Goal: Navigation & Orientation: Understand site structure

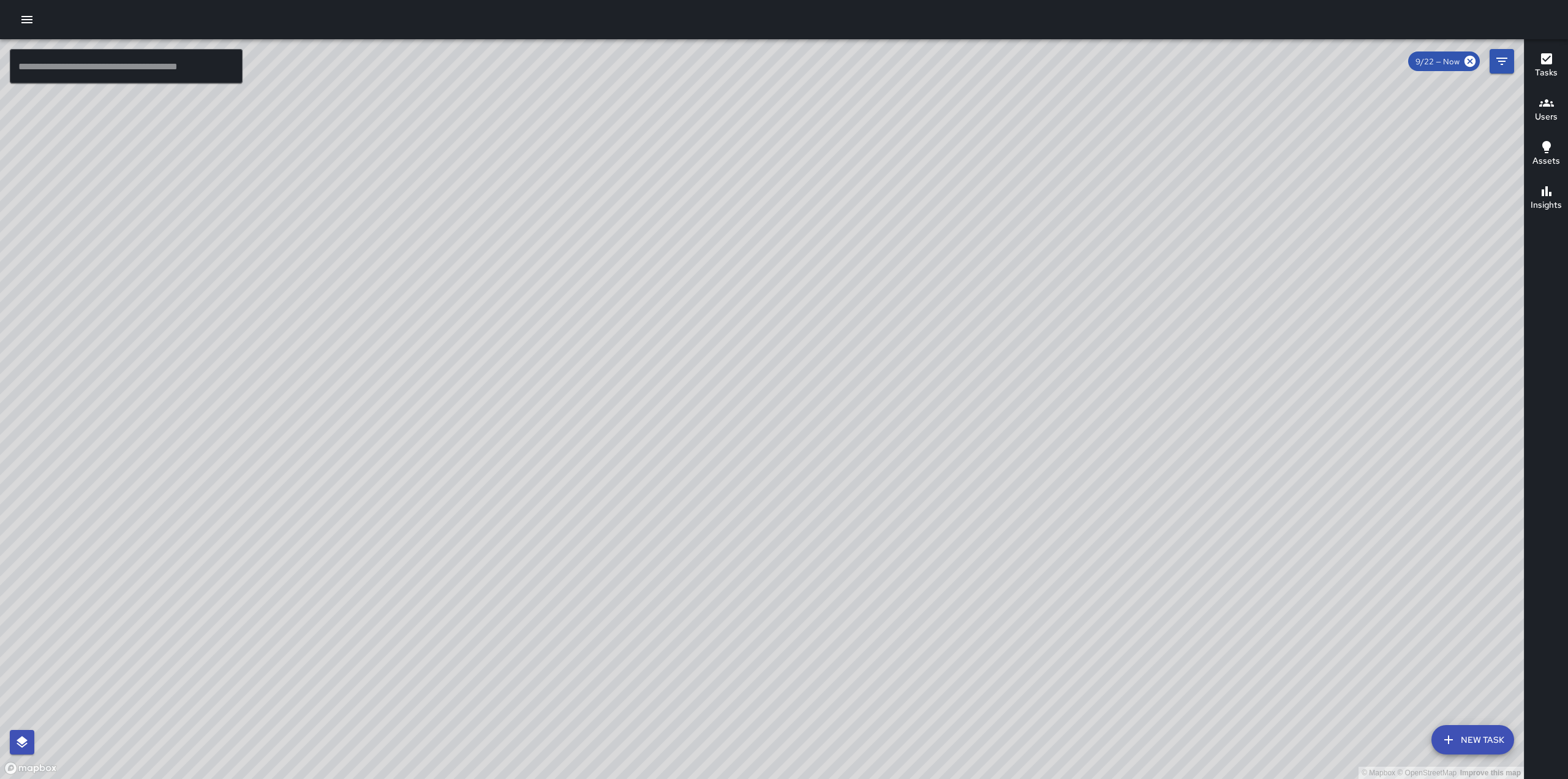
drag, startPoint x: 513, startPoint y: 555, endPoint x: 678, endPoint y: 344, distance: 267.9
click at [678, 344] on div "© Mapbox © OpenStreetMap Improve this map" at bounding box center [762, 409] width 1524 height 740
drag, startPoint x: 796, startPoint y: 443, endPoint x: 844, endPoint y: 402, distance: 63.1
click at [860, 343] on div "© Mapbox © OpenStreetMap Improve this map" at bounding box center [762, 409] width 1524 height 740
drag, startPoint x: 798, startPoint y: 495, endPoint x: 846, endPoint y: 434, distance: 77.6
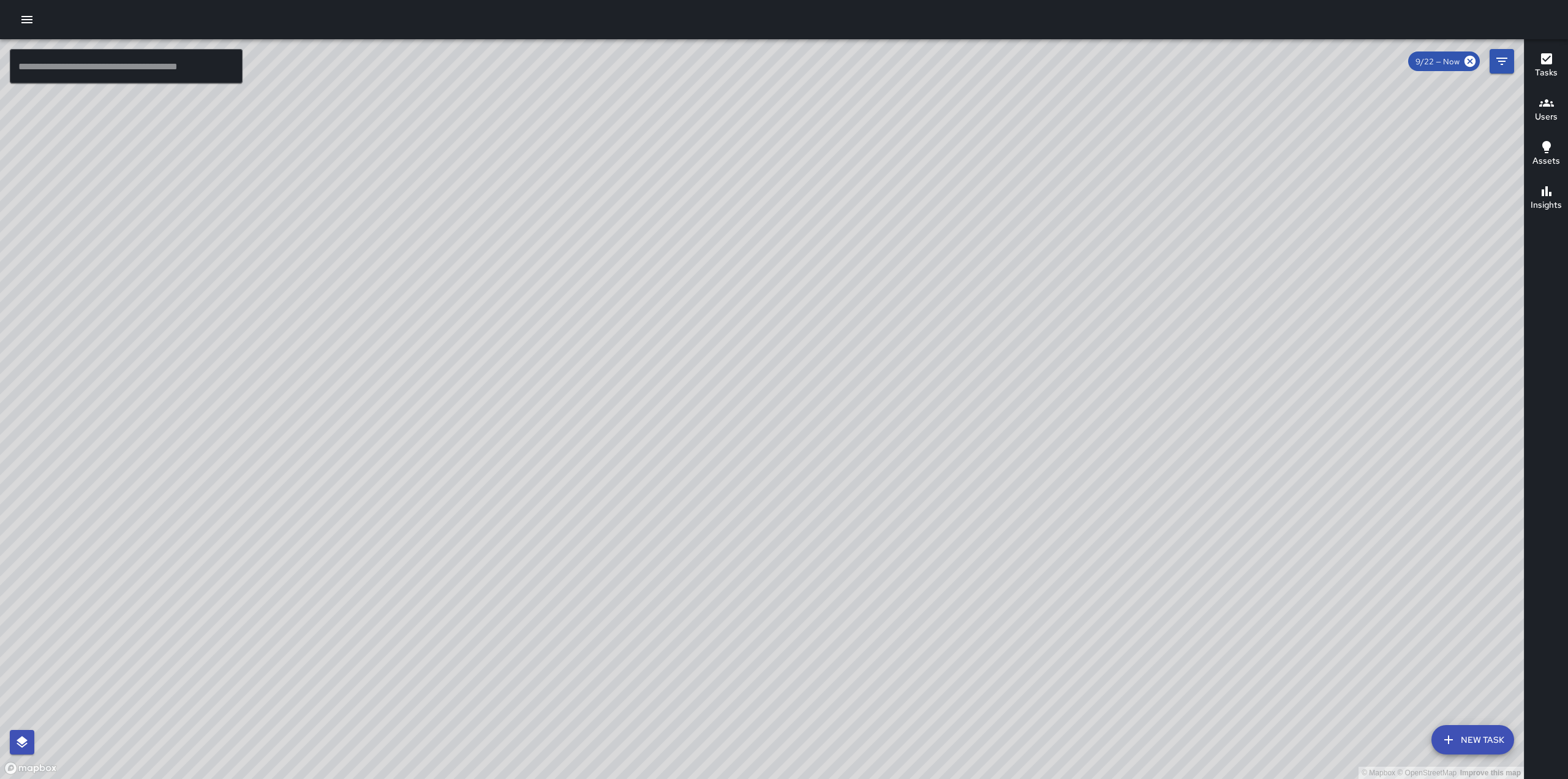
click at [846, 434] on div "© Mapbox © OpenStreetMap Improve this map" at bounding box center [762, 409] width 1524 height 740
drag, startPoint x: 922, startPoint y: 333, endPoint x: 841, endPoint y: 570, distance: 250.5
click at [841, 556] on div "© Mapbox © OpenStreetMap Improve this map" at bounding box center [762, 409] width 1524 height 740
drag, startPoint x: 1054, startPoint y: 249, endPoint x: 859, endPoint y: 553, distance: 361.2
click at [824, 556] on div "© Mapbox © OpenStreetMap Improve this map" at bounding box center [762, 409] width 1524 height 740
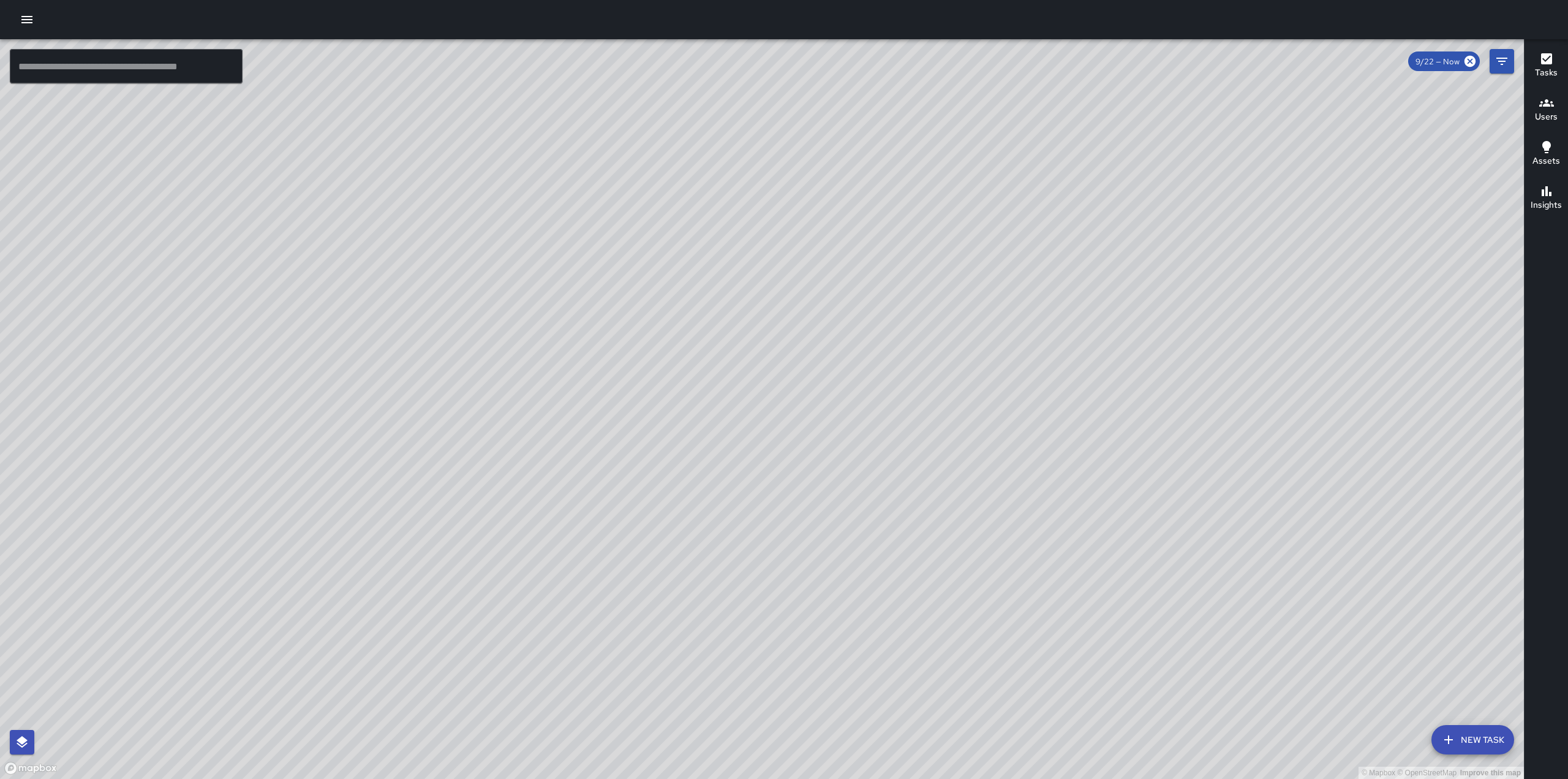
drag, startPoint x: 806, startPoint y: 578, endPoint x: 906, endPoint y: 447, distance: 164.8
click at [906, 447] on div "© Mapbox © OpenStreetMap Improve this map" at bounding box center [762, 409] width 1524 height 740
drag, startPoint x: 829, startPoint y: 355, endPoint x: 895, endPoint y: 227, distance: 144.0
click at [897, 223] on div "© Mapbox © OpenStreetMap Improve this map" at bounding box center [762, 409] width 1524 height 740
drag, startPoint x: 657, startPoint y: 529, endPoint x: 728, endPoint y: 486, distance: 83.0
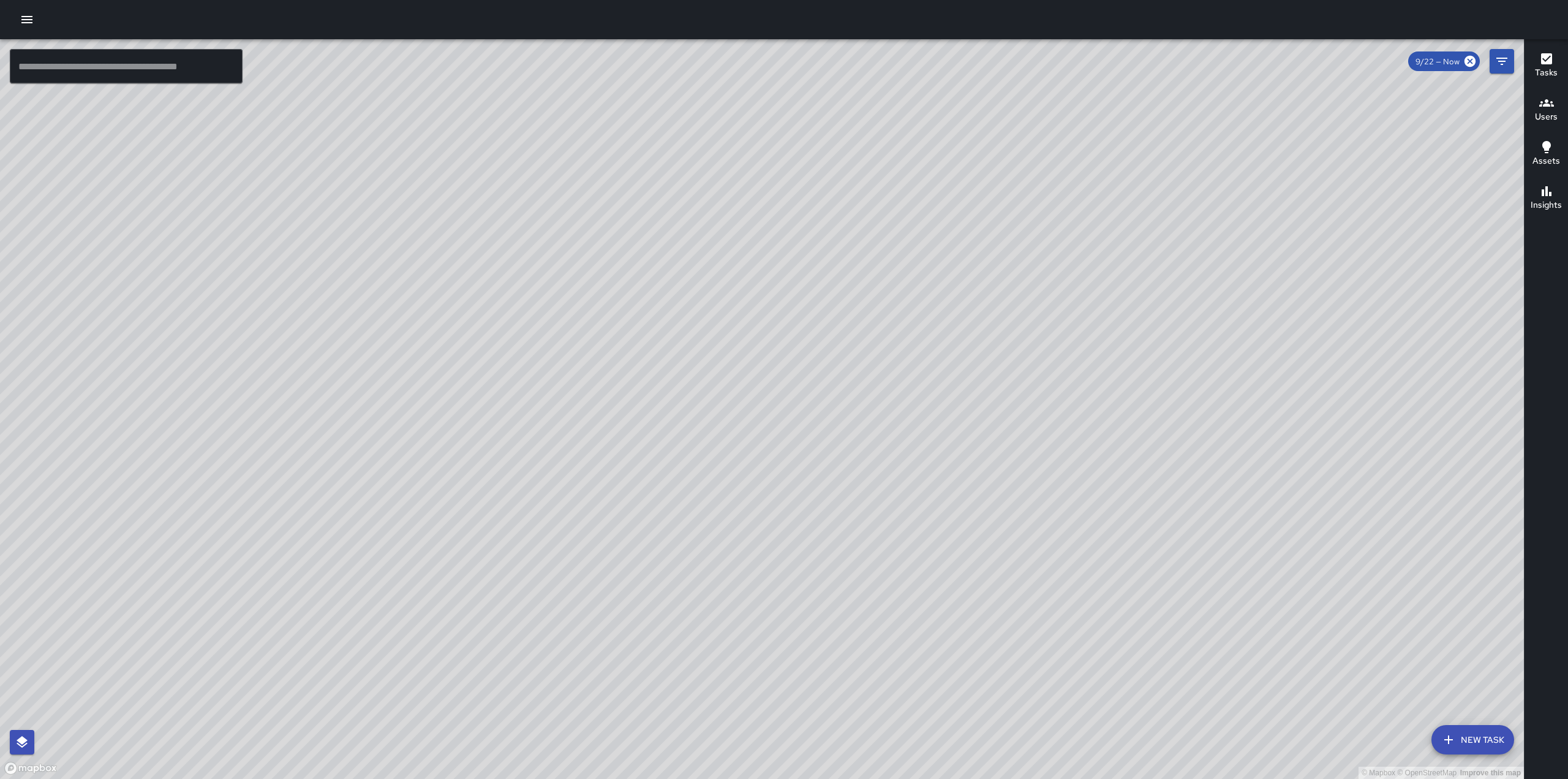
click at [728, 487] on div "© Mapbox © OpenStreetMap Improve this map" at bounding box center [762, 409] width 1524 height 740
drag, startPoint x: 411, startPoint y: 370, endPoint x: 454, endPoint y: 346, distance: 49.2
click at [454, 346] on div "© Mapbox © OpenStreetMap Improve this map" at bounding box center [762, 409] width 1524 height 740
drag, startPoint x: 1086, startPoint y: 385, endPoint x: 648, endPoint y: 421, distance: 439.5
click at [950, 332] on div "© Mapbox © OpenStreetMap Improve this map" at bounding box center [762, 409] width 1524 height 740
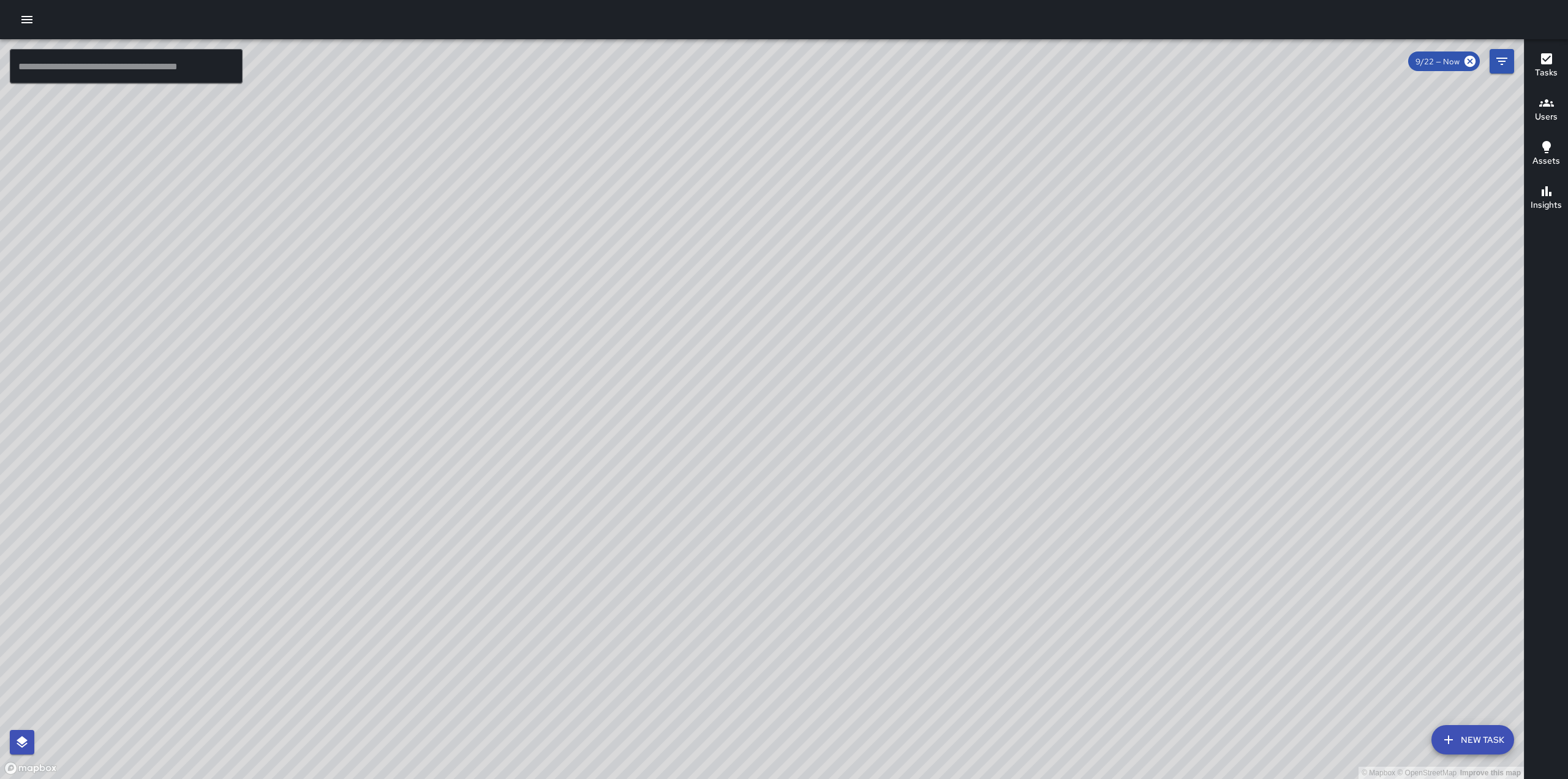
drag, startPoint x: 570, startPoint y: 334, endPoint x: 668, endPoint y: 291, distance: 107.0
click at [668, 291] on div "© Mapbox © OpenStreetMap Improve this map" at bounding box center [762, 409] width 1524 height 740
drag, startPoint x: 571, startPoint y: 302, endPoint x: 673, endPoint y: 268, distance: 107.5
click at [673, 268] on div "© Mapbox © OpenStreetMap Improve this map" at bounding box center [762, 409] width 1524 height 740
drag, startPoint x: 575, startPoint y: 241, endPoint x: 622, endPoint y: 163, distance: 91.1
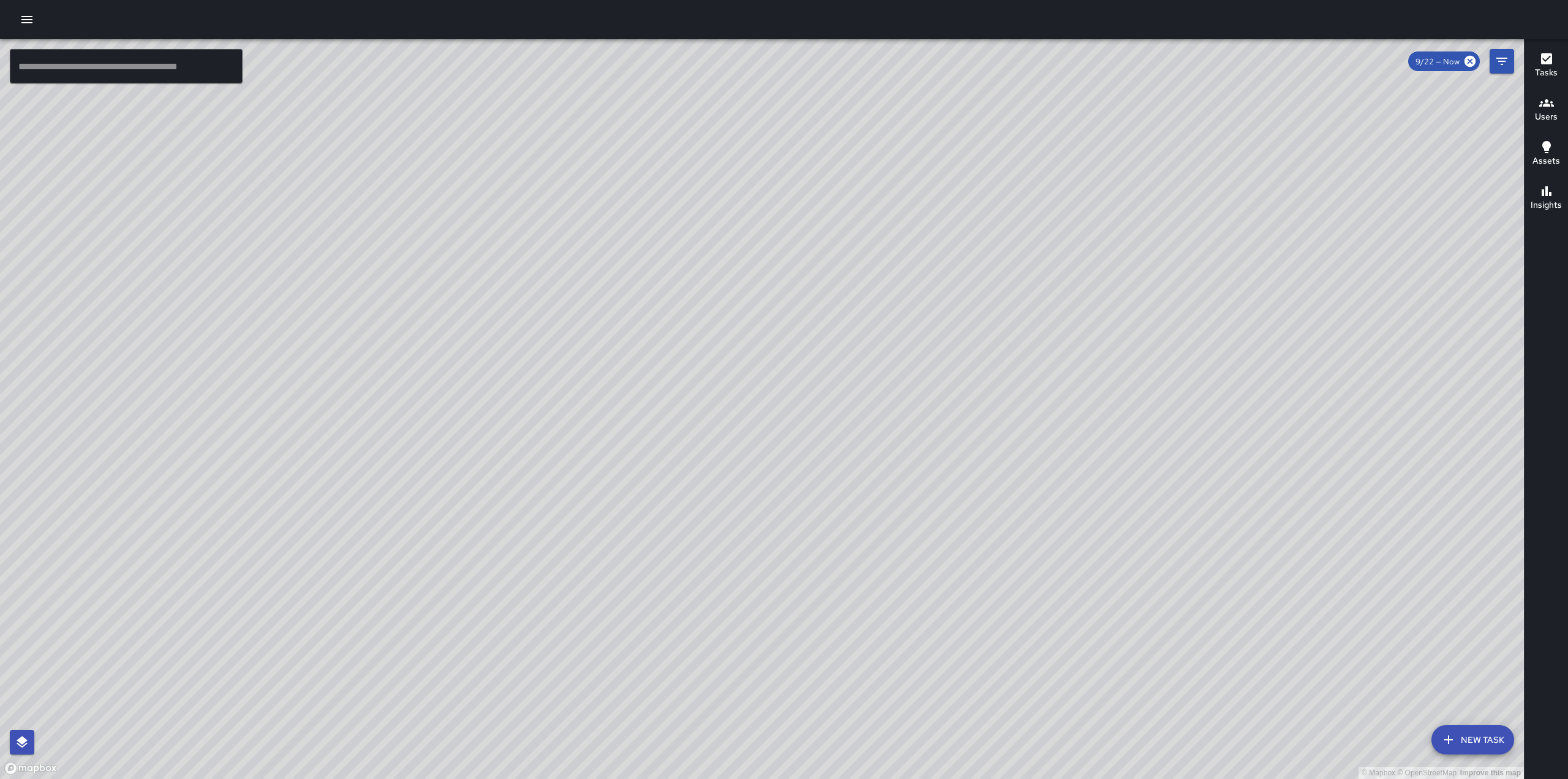
click at [622, 163] on div "© Mapbox © OpenStreetMap Improve this map" at bounding box center [762, 409] width 1524 height 740
drag, startPoint x: 786, startPoint y: 278, endPoint x: 768, endPoint y: 318, distance: 43.9
click at [768, 318] on div "© Mapbox © OpenStreetMap Improve this map" at bounding box center [762, 409] width 1524 height 740
drag, startPoint x: 1244, startPoint y: 649, endPoint x: 1241, endPoint y: 578, distance: 71.1
click at [1175, 556] on div "© Mapbox © OpenStreetMap Improve this map" at bounding box center [762, 409] width 1524 height 740
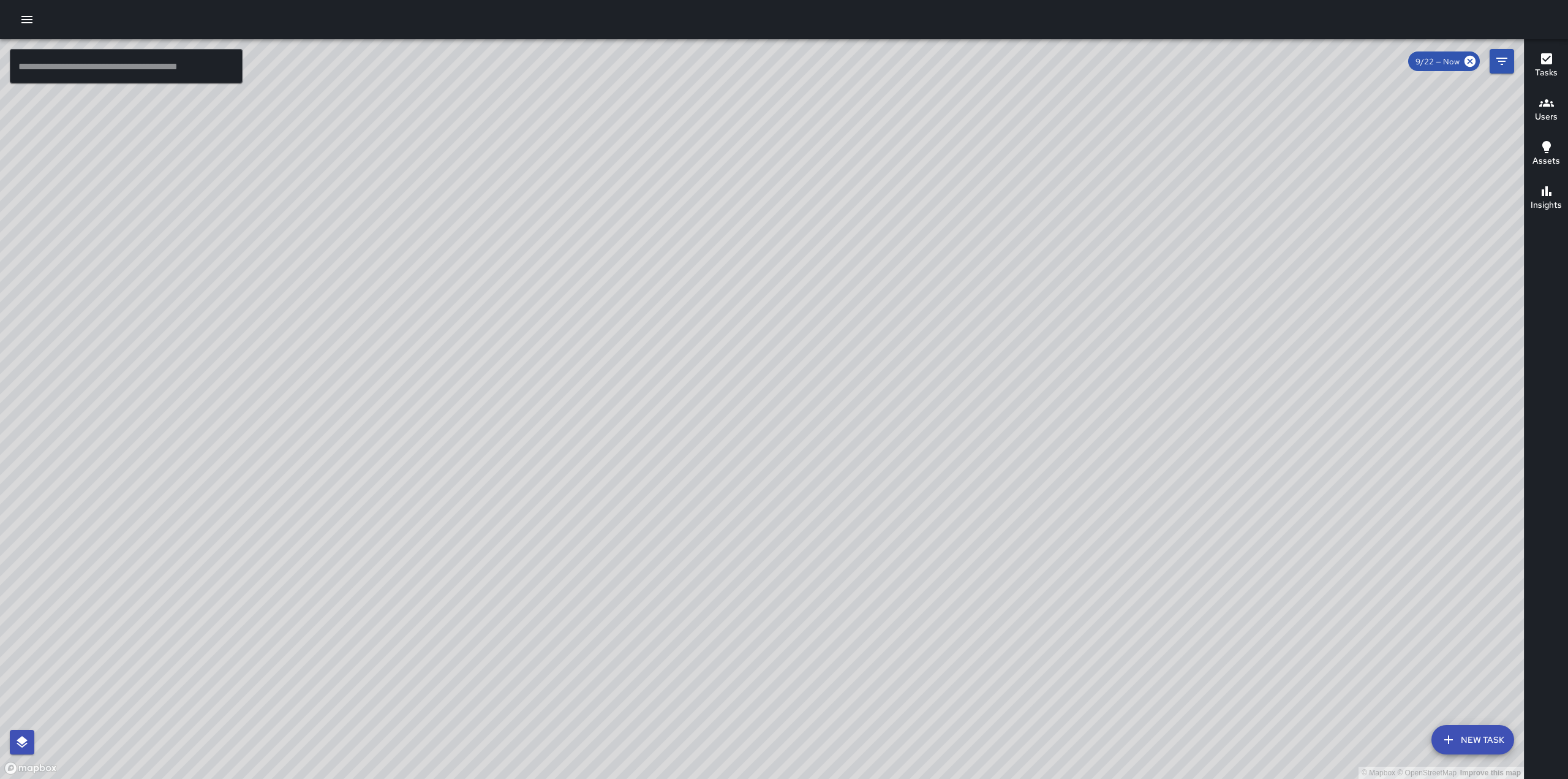
drag, startPoint x: 686, startPoint y: 229, endPoint x: 708, endPoint y: 221, distance: 23.4
click at [708, 221] on div "© Mapbox © OpenStreetMap Improve this map" at bounding box center [762, 409] width 1524 height 740
drag, startPoint x: 887, startPoint y: 227, endPoint x: 920, endPoint y: 438, distance: 213.6
click at [920, 438] on div "© Mapbox © OpenStreetMap Improve this map" at bounding box center [762, 409] width 1524 height 740
drag, startPoint x: 1185, startPoint y: 193, endPoint x: 1083, endPoint y: 438, distance: 265.4
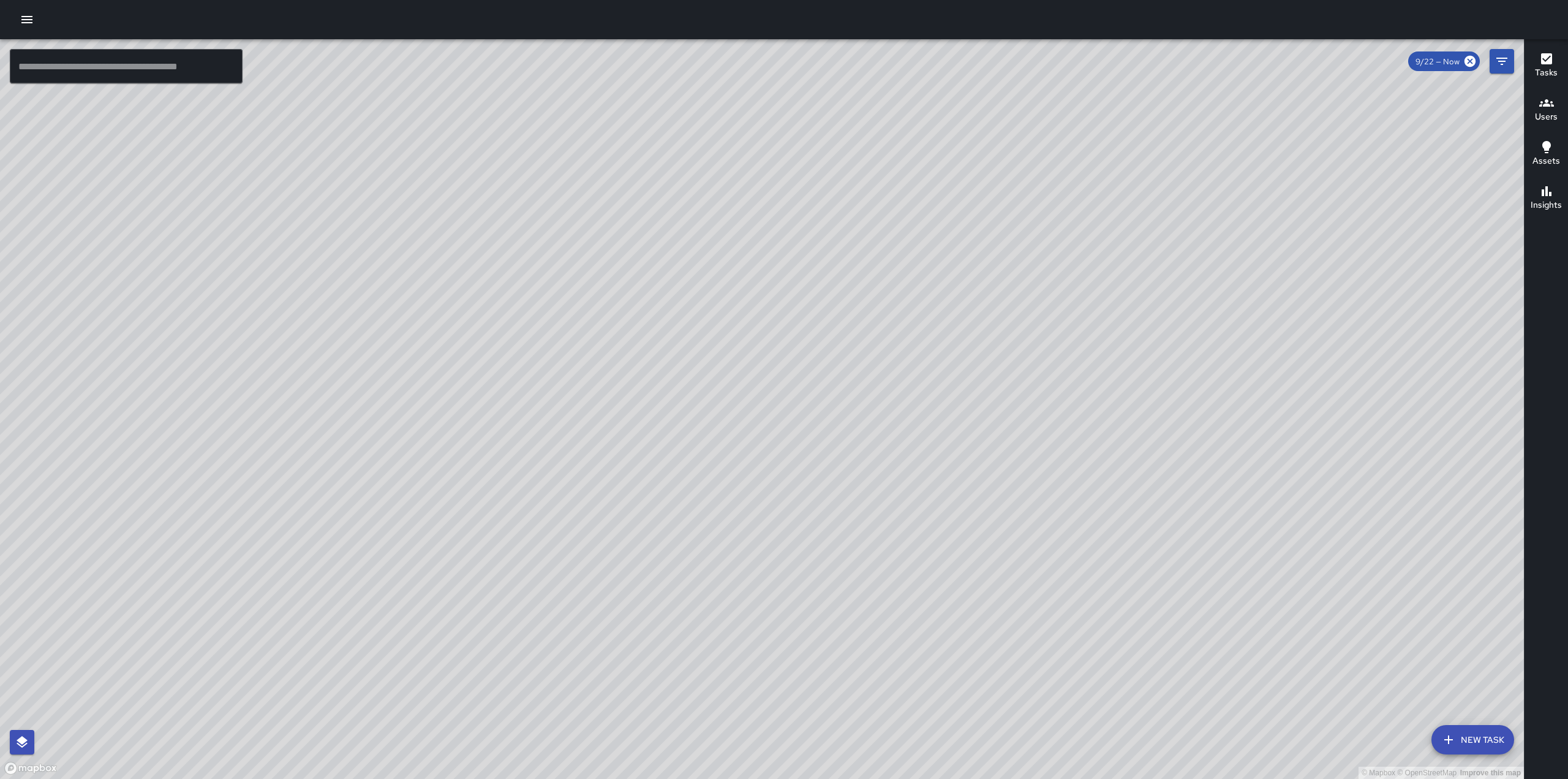
click at [1083, 443] on div "© Mapbox © OpenStreetMap Improve this map" at bounding box center [762, 409] width 1524 height 740
drag, startPoint x: 1198, startPoint y: 280, endPoint x: 992, endPoint y: 463, distance: 275.5
click at [1011, 473] on div "© Mapbox © OpenStreetMap Improve this map" at bounding box center [762, 409] width 1524 height 740
drag, startPoint x: 1044, startPoint y: 334, endPoint x: 908, endPoint y: 546, distance: 251.9
click at [908, 546] on div "© Mapbox © OpenStreetMap Improve this map" at bounding box center [762, 409] width 1524 height 740
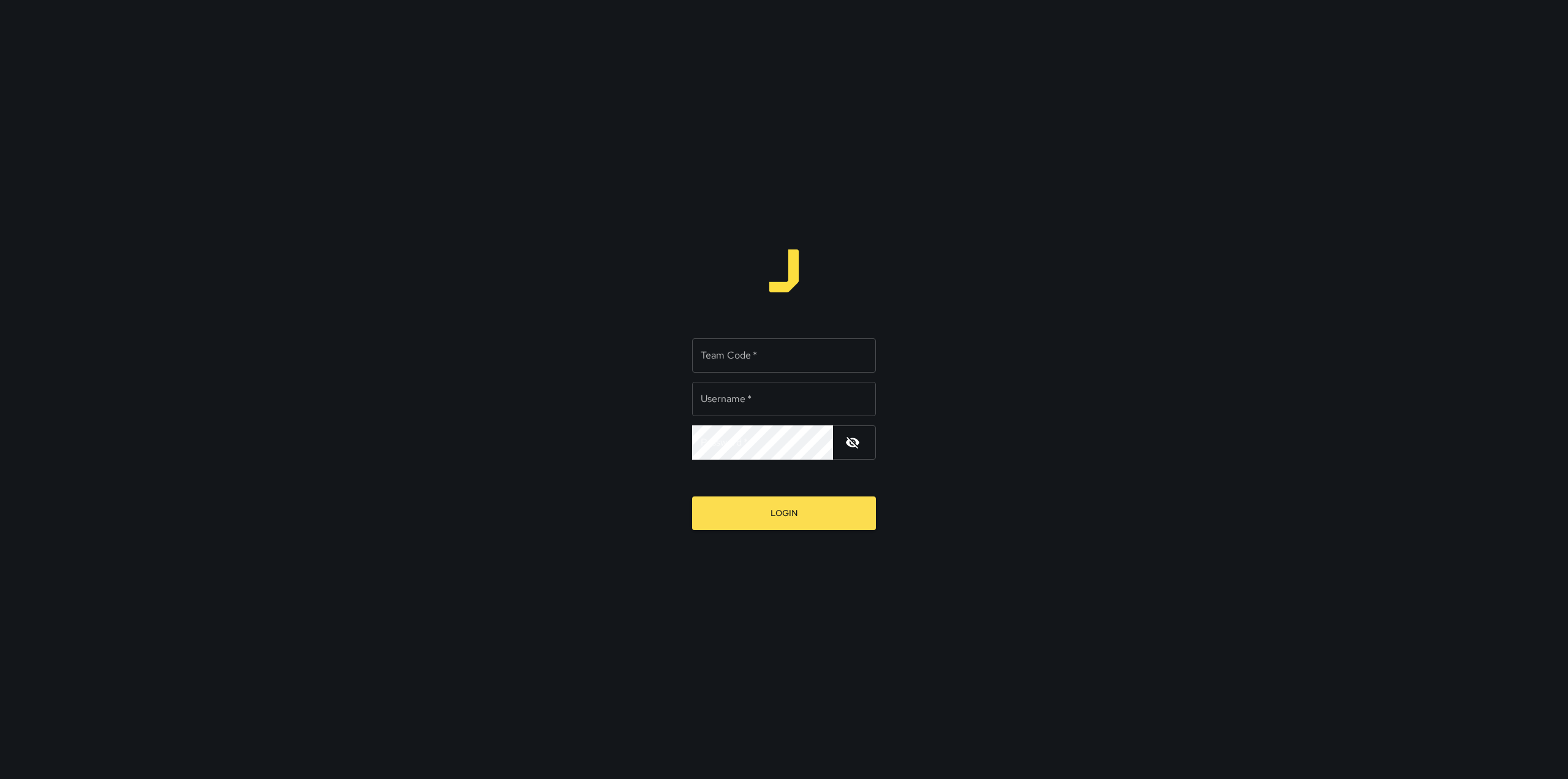
type input "*********"
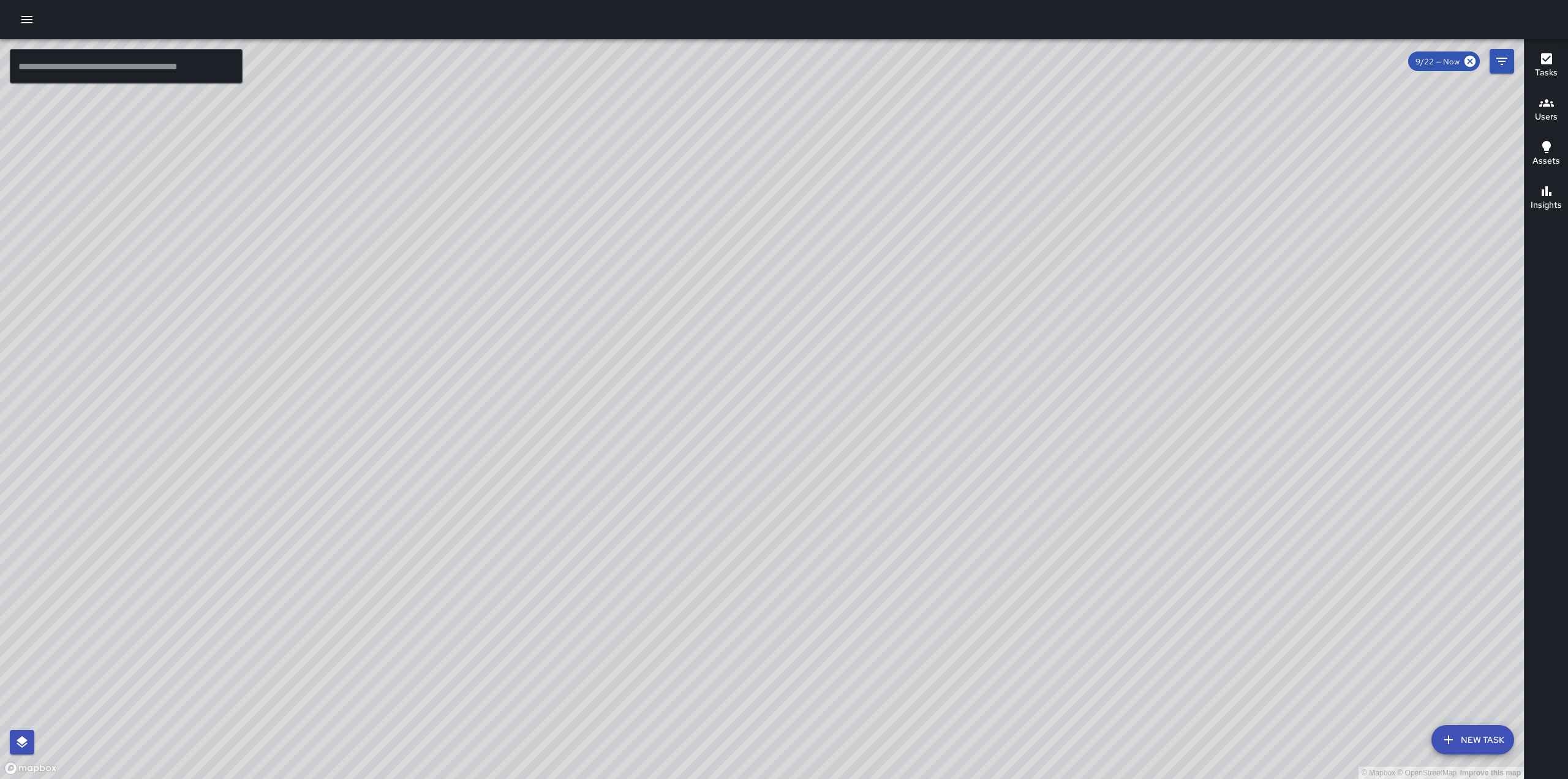
drag, startPoint x: 801, startPoint y: 426, endPoint x: 867, endPoint y: 355, distance: 96.9
click at [864, 355] on div "© Mapbox © OpenStreetMap Improve this map" at bounding box center [762, 409] width 1524 height 740
drag, startPoint x: 812, startPoint y: 262, endPoint x: 812, endPoint y: 413, distance: 151.0
click at [827, 426] on div "© Mapbox © OpenStreetMap Improve this map" at bounding box center [762, 409] width 1524 height 740
drag, startPoint x: 967, startPoint y: 271, endPoint x: 993, endPoint y: 280, distance: 27.5
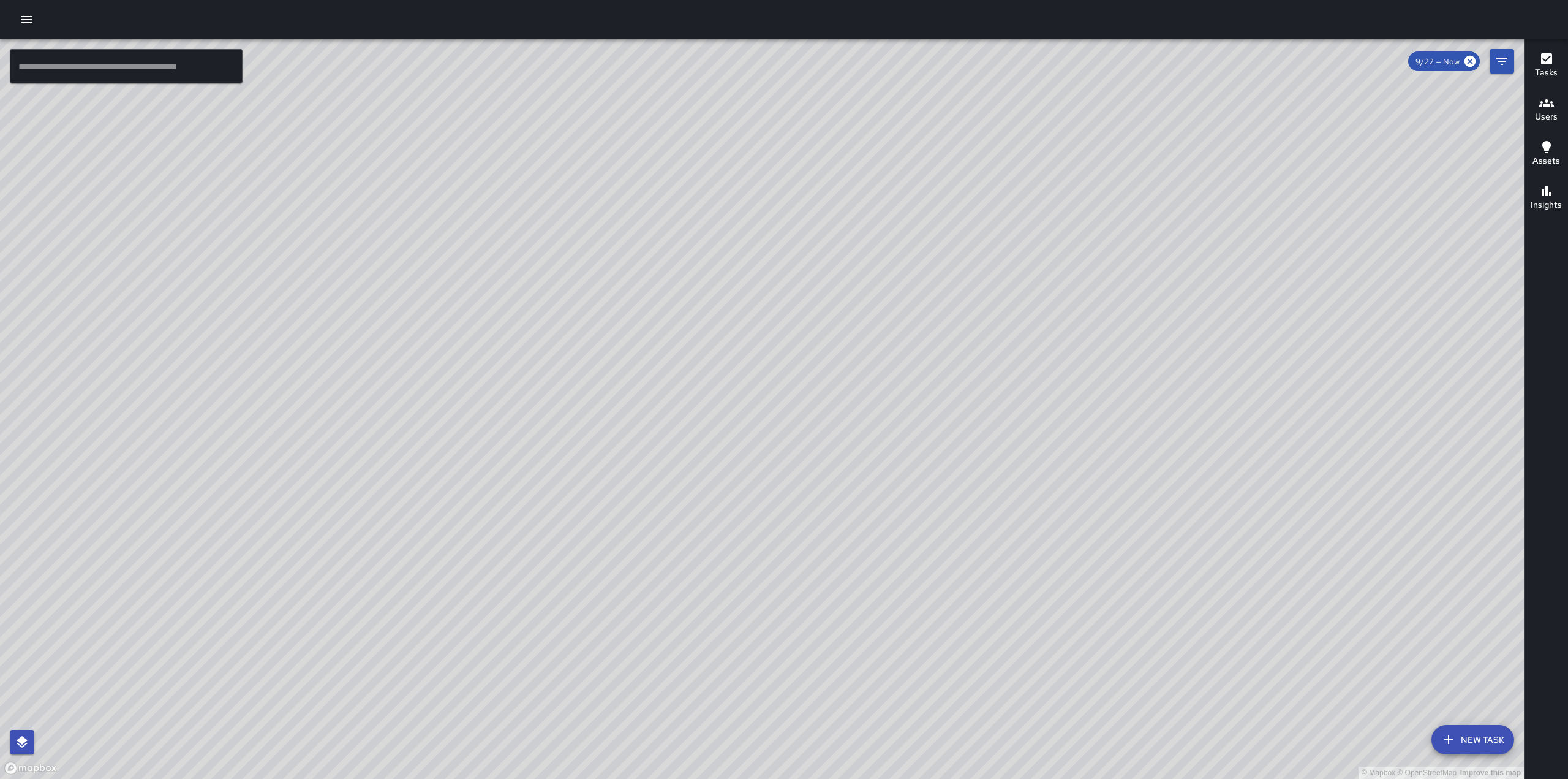
click at [994, 276] on div "© Mapbox © OpenStreetMap Improve this map" at bounding box center [762, 409] width 1524 height 740
drag, startPoint x: 872, startPoint y: 492, endPoint x: 930, endPoint y: 482, distance: 58.9
click at [930, 482] on div "© Mapbox © OpenStreetMap Improve this map" at bounding box center [762, 409] width 1524 height 740
drag, startPoint x: 440, startPoint y: 215, endPoint x: 826, endPoint y: 379, distance: 419.4
click at [611, 348] on div "© Mapbox © OpenStreetMap Improve this map" at bounding box center [762, 409] width 1524 height 740
